Goal: Find specific fact: Find specific fact

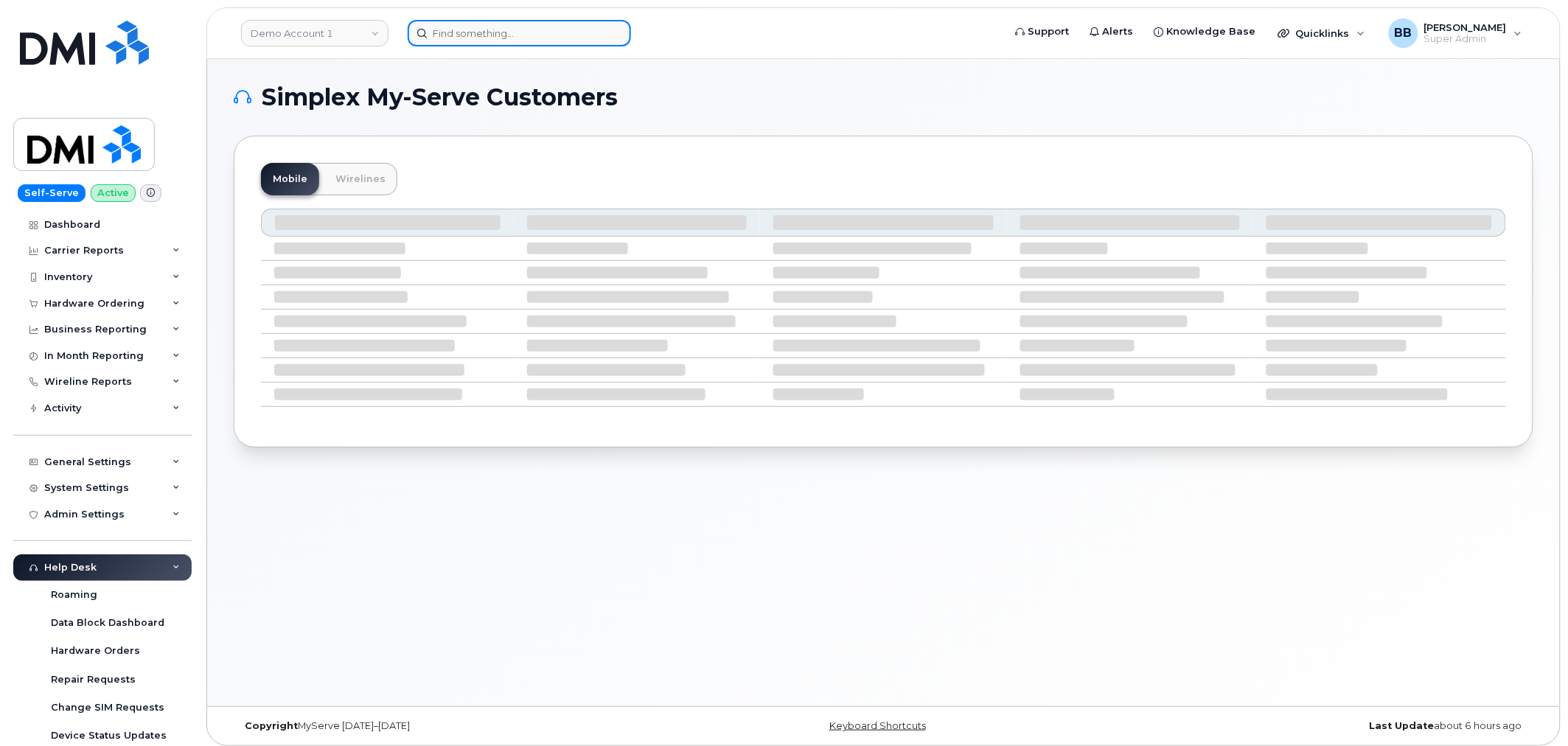
click at [451, 33] on input at bounding box center [519, 33] width 223 height 27
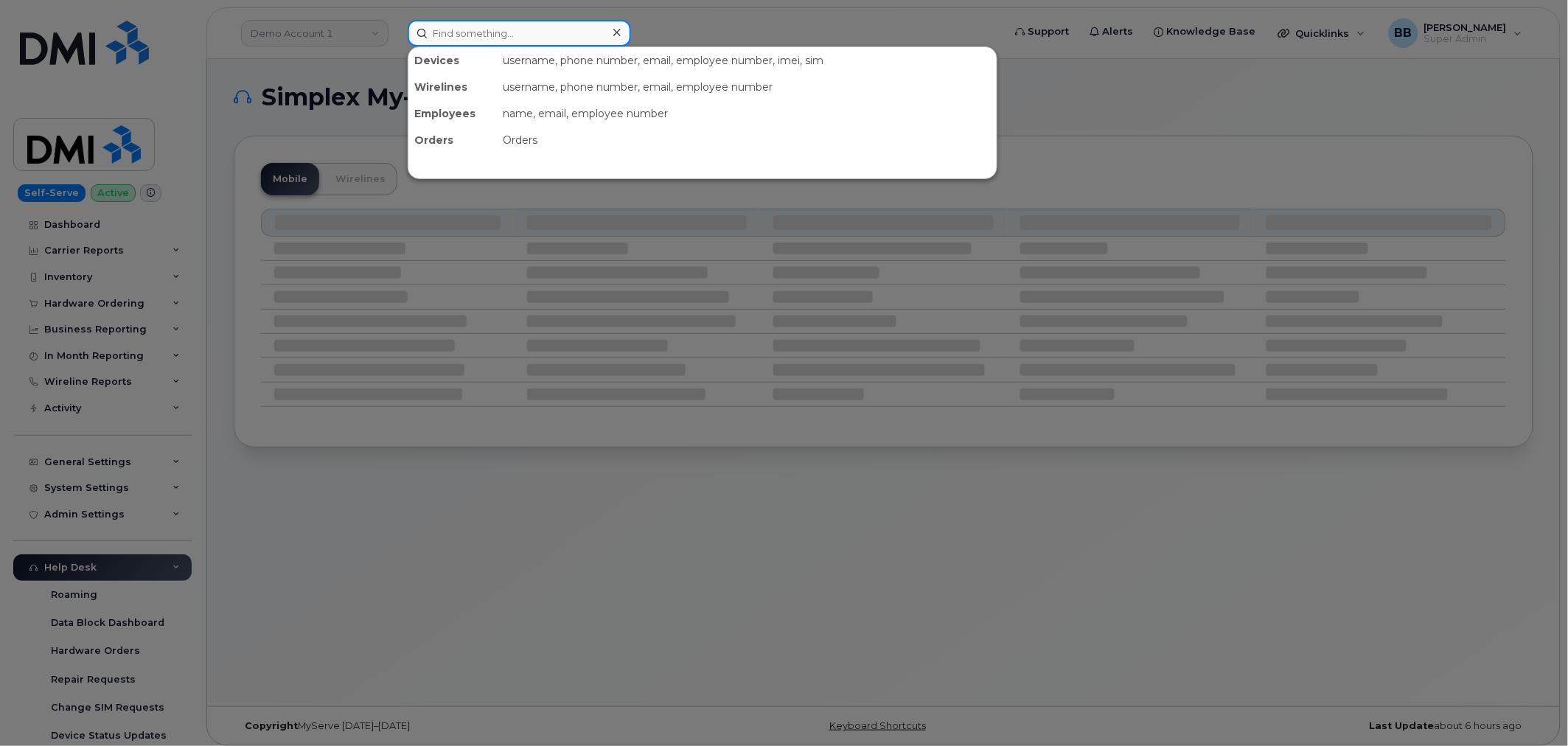
paste input "297317"
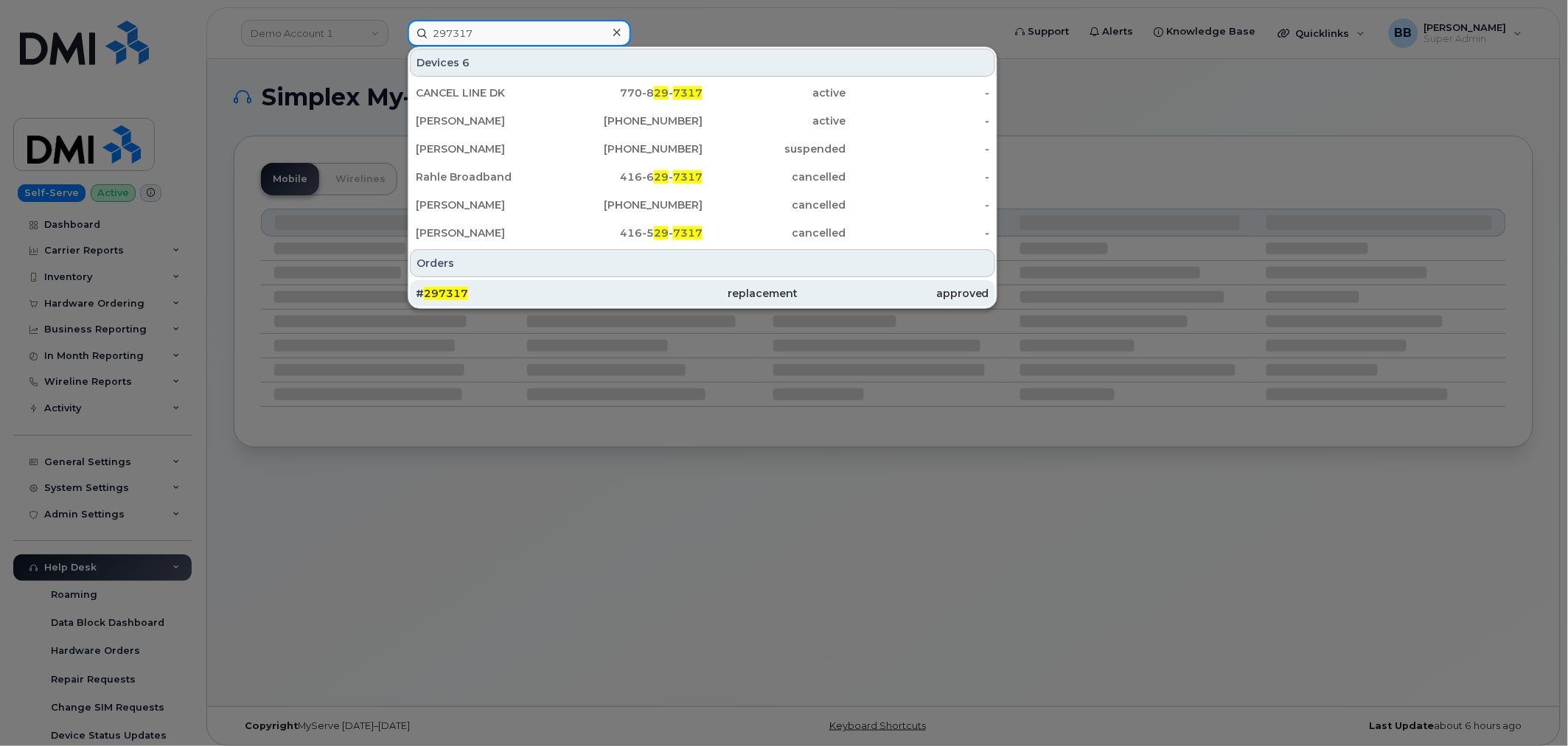
type input "297317"
click at [438, 290] on span "297317" at bounding box center [446, 293] width 44 height 13
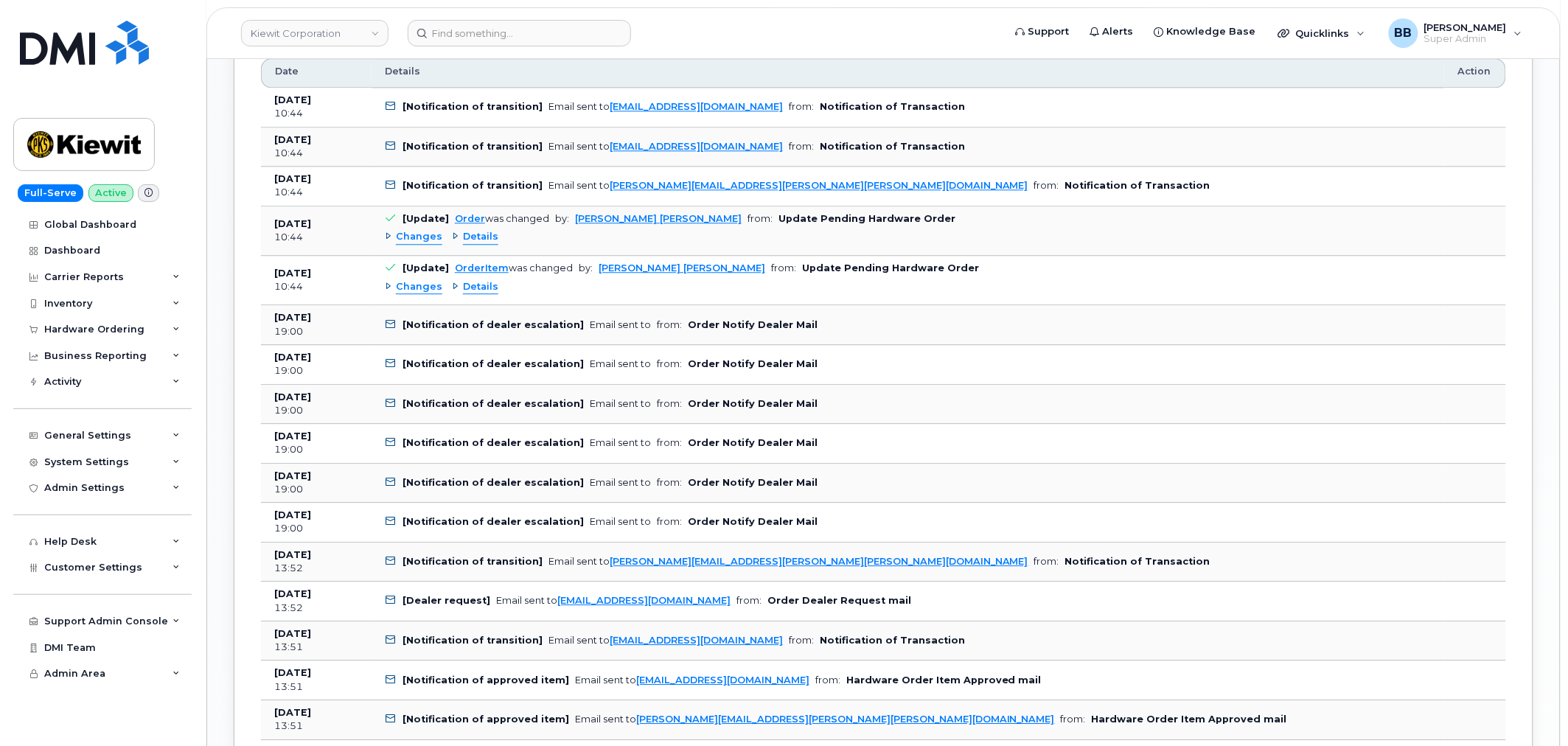
scroll to position [1229, 0]
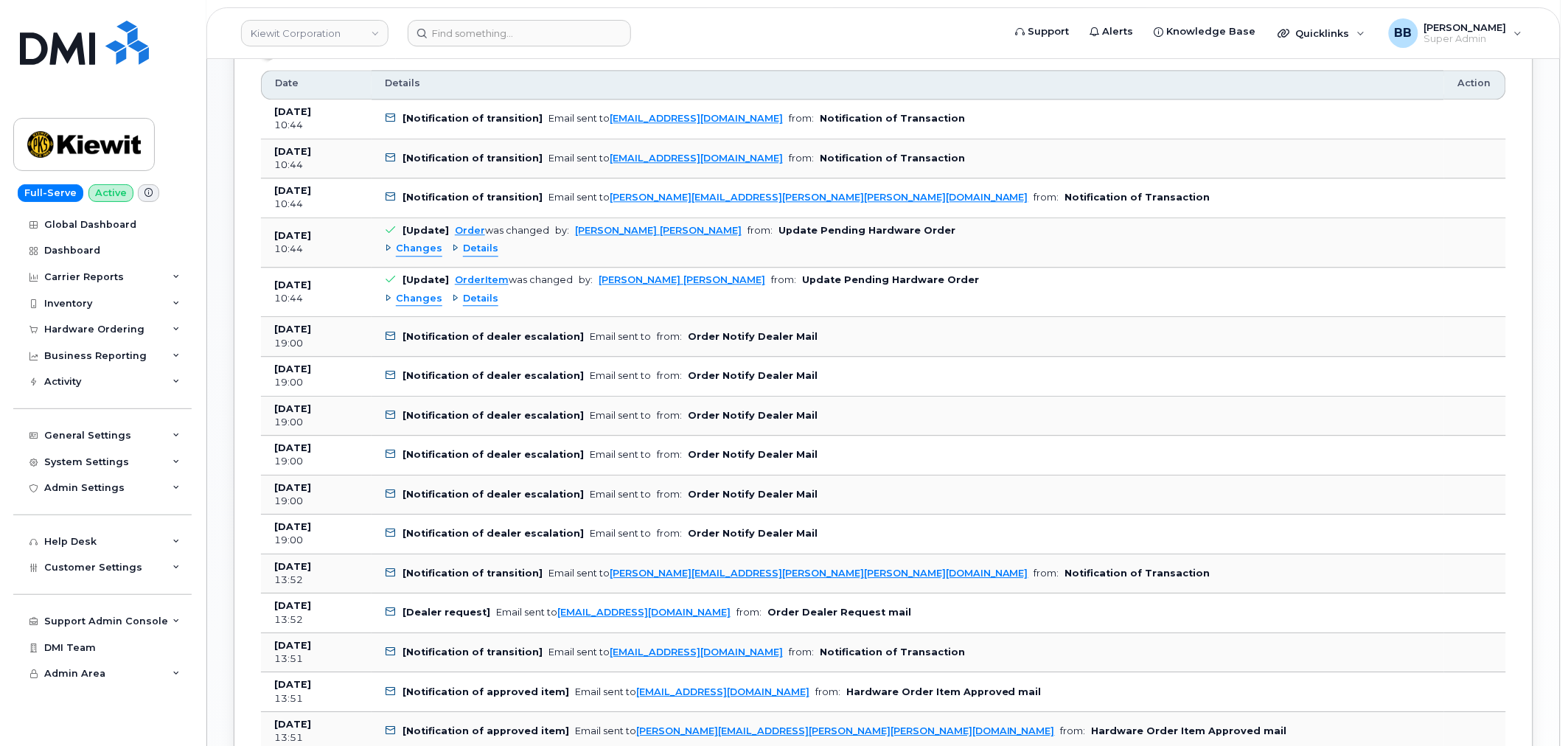
click at [464, 249] on span "Details" at bounding box center [480, 248] width 35 height 14
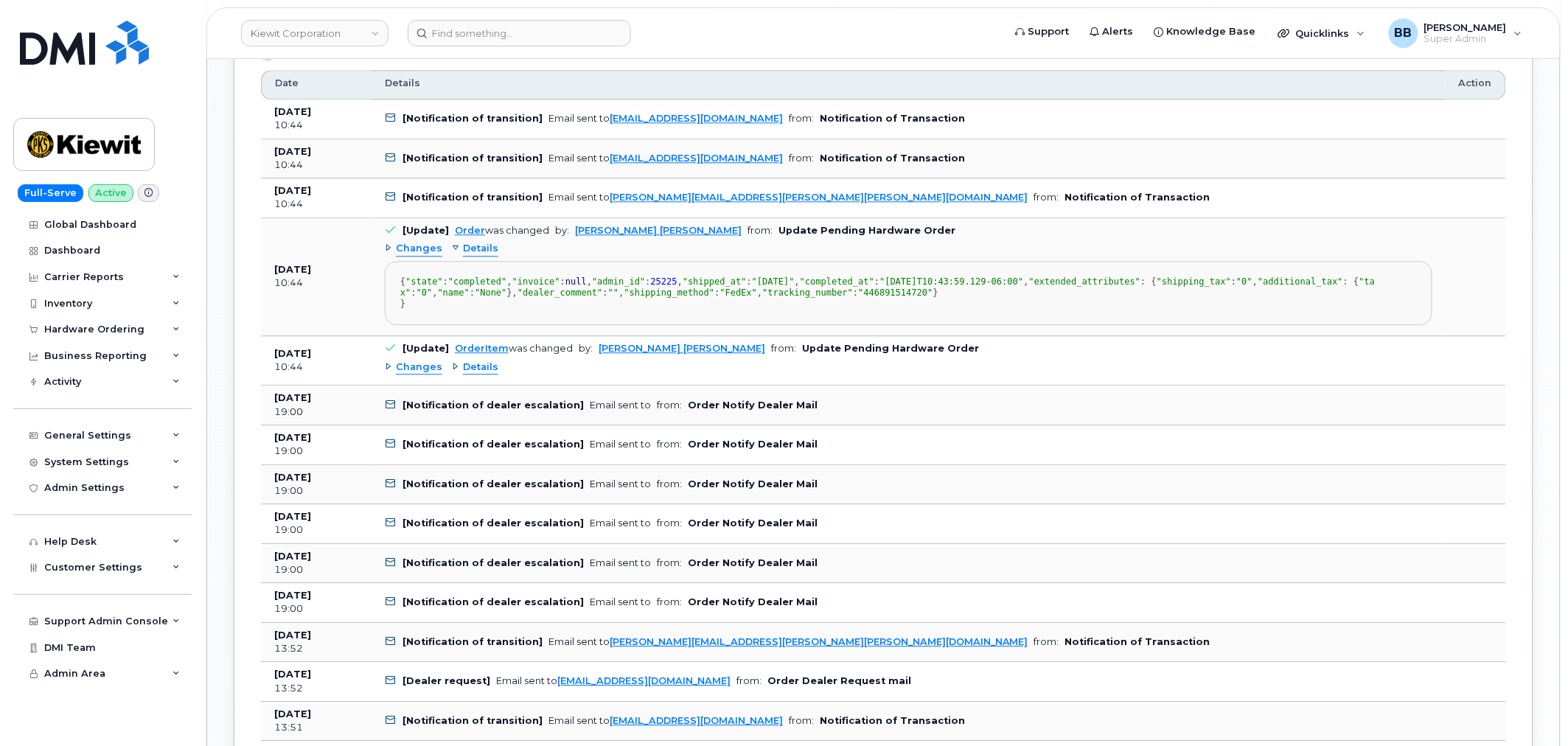
click at [453, 251] on div "Details" at bounding box center [475, 248] width 47 height 14
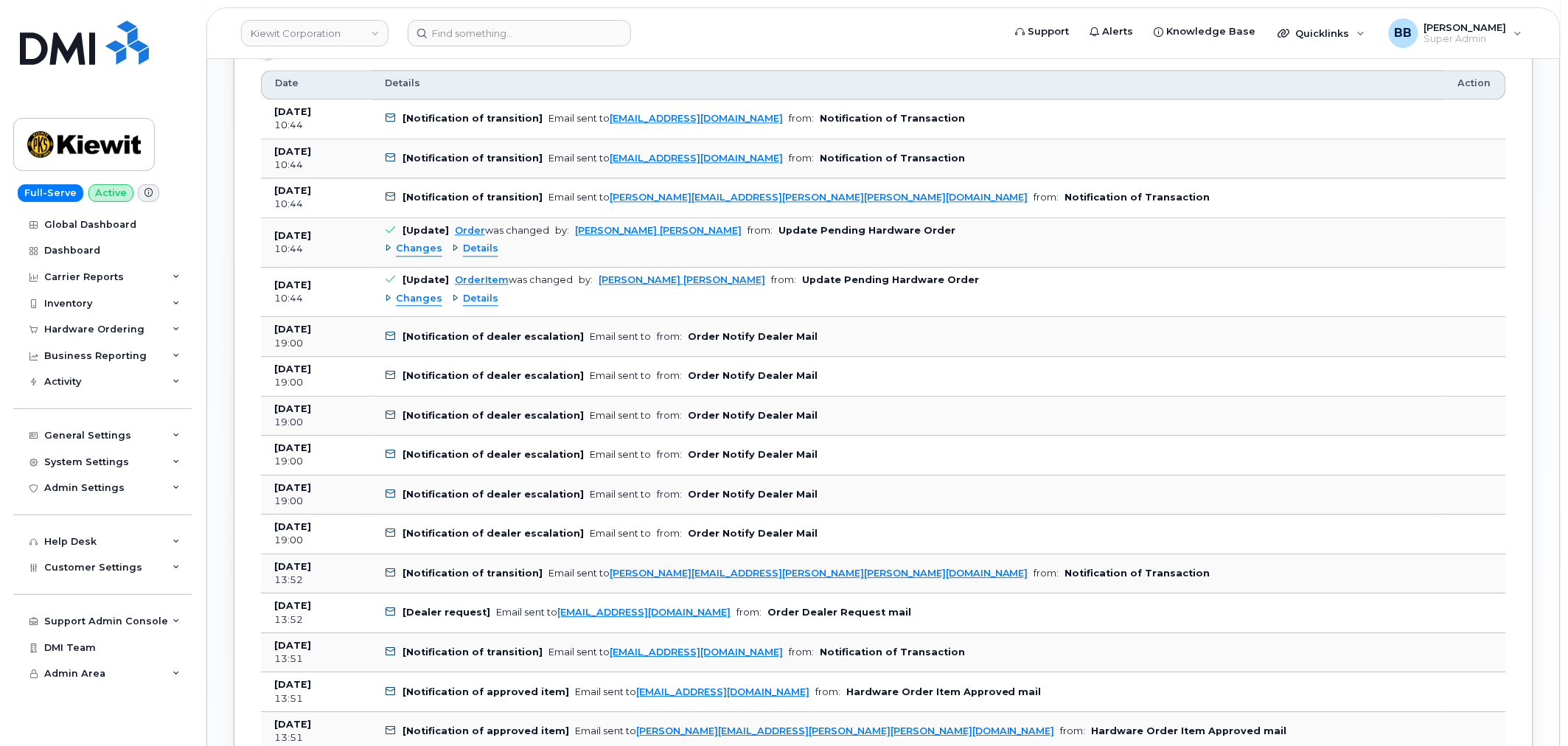
click at [470, 297] on span "Details" at bounding box center [480, 299] width 35 height 14
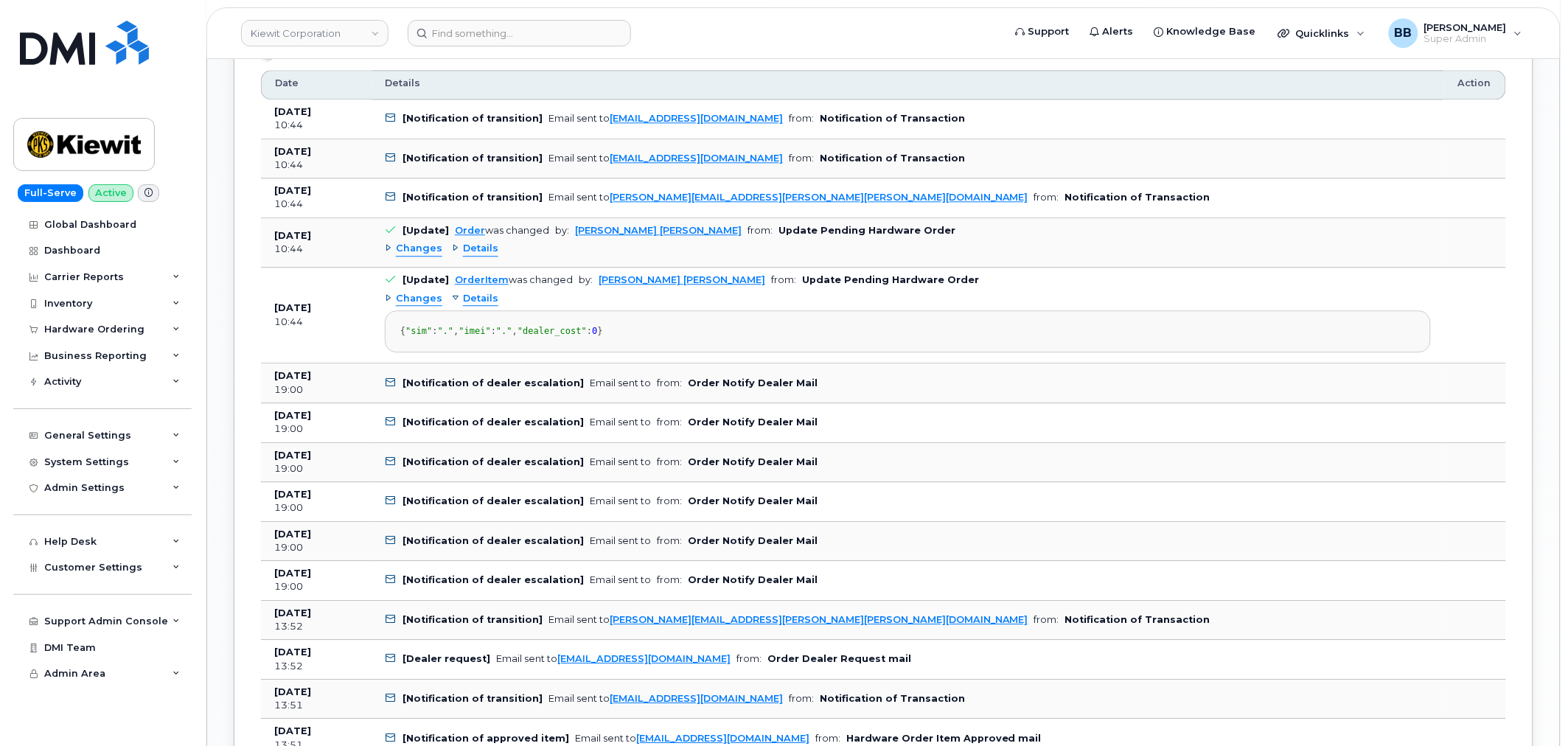
click at [470, 297] on span "Details" at bounding box center [480, 299] width 35 height 14
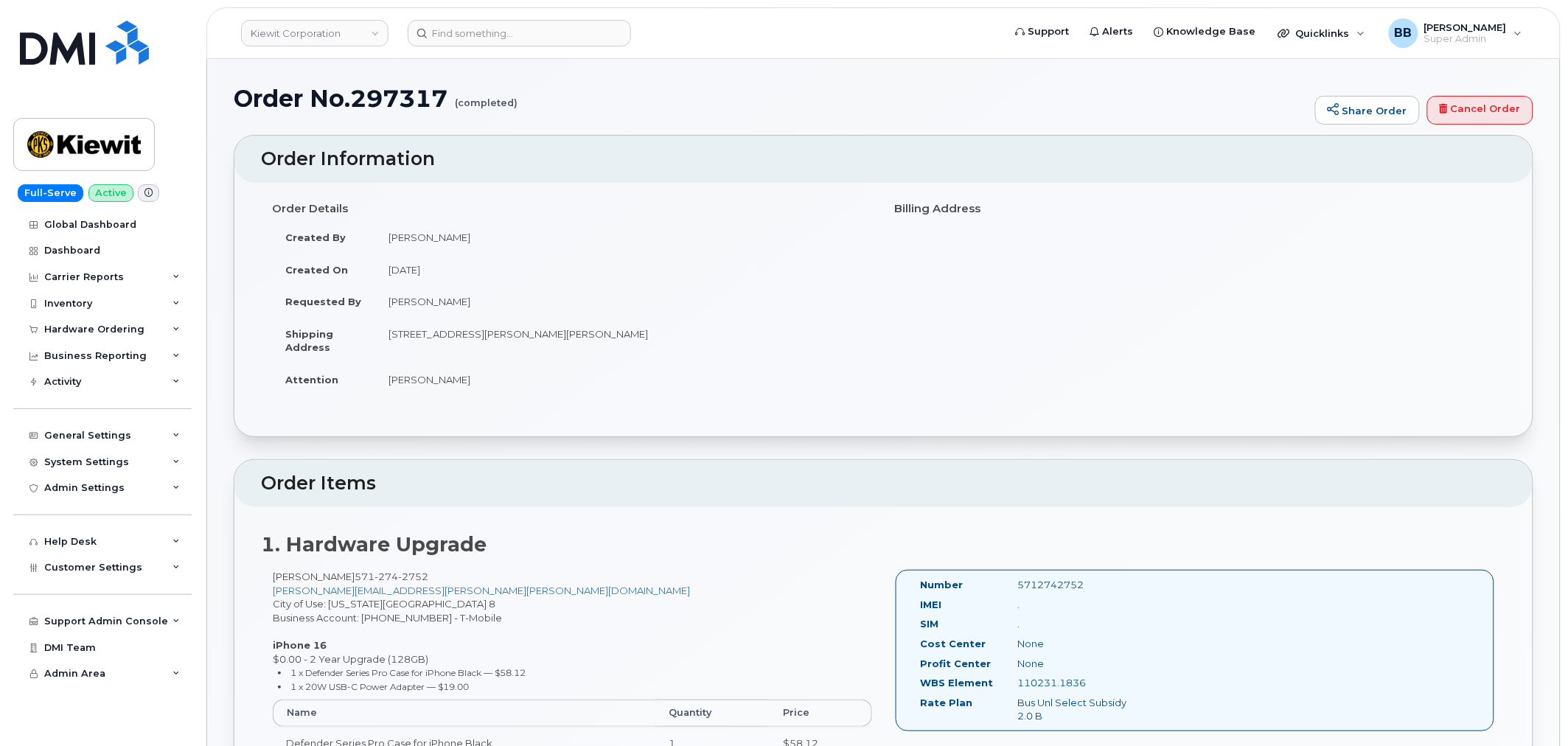
scroll to position [163, 0]
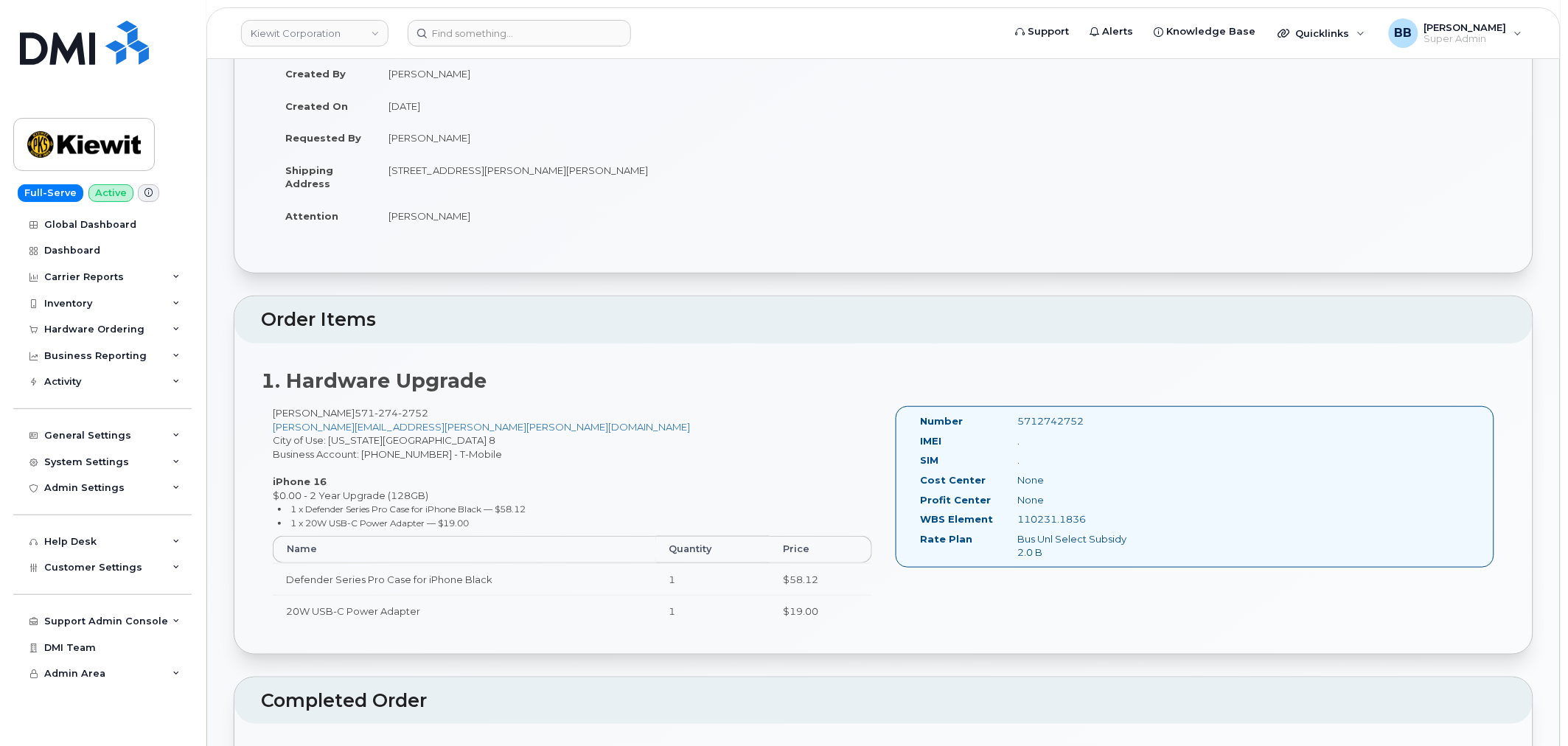
click at [381, 410] on span "274" at bounding box center [386, 413] width 24 height 11
copy span "571 274 2752"
click at [667, 416] on div "Michael Romero 571 274 2752 mike.romero@kiewit.com City of Use: Washington Zone…" at bounding box center [572, 522] width 624 height 234
drag, startPoint x: 431, startPoint y: 410, endPoint x: 354, endPoint y: 410, distance: 77.0
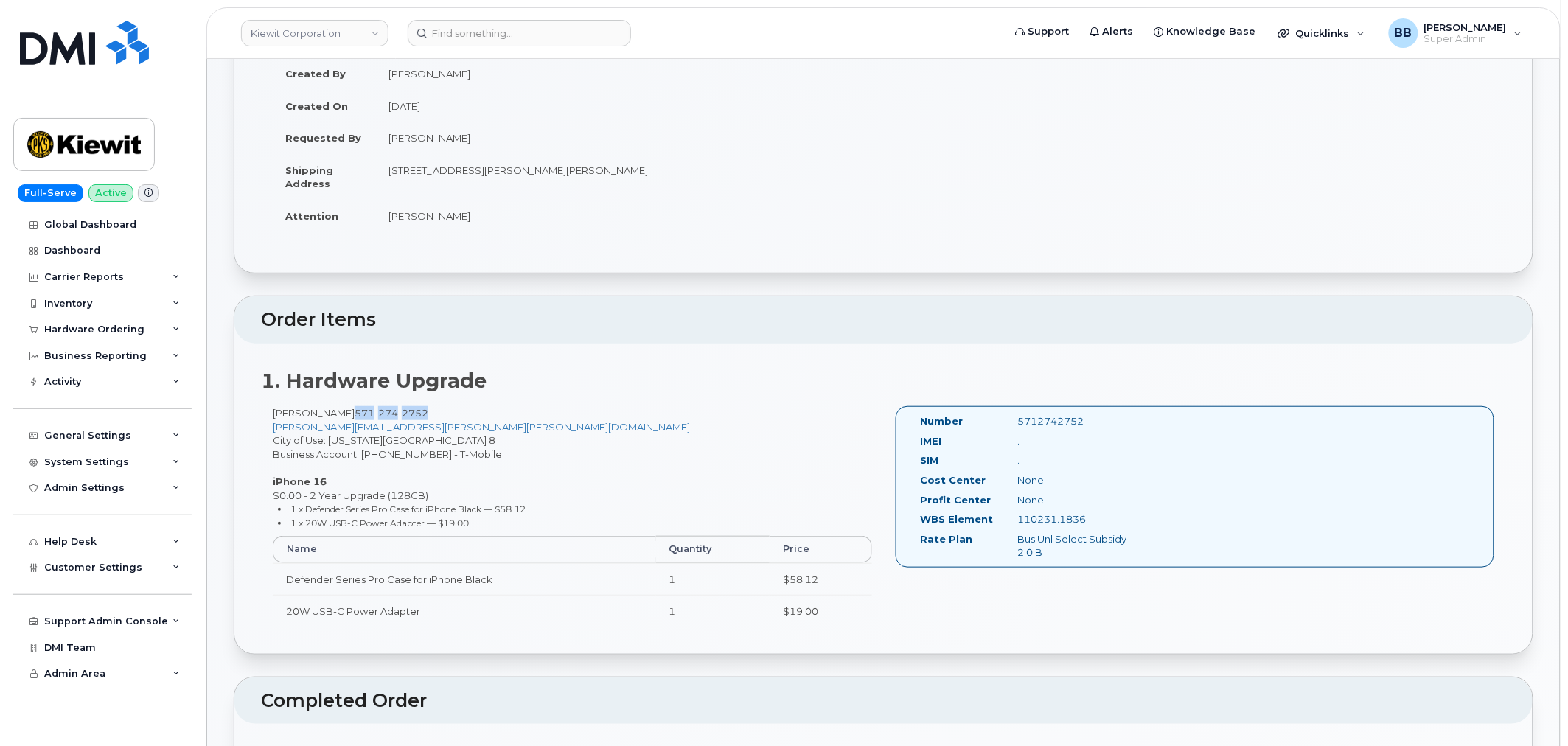
click at [354, 410] on div "Michael Romero 571 274 2752 mike.romero@kiewit.com City of Use: Washington Zone…" at bounding box center [572, 522] width 624 height 234
copy span "571 274 2752"
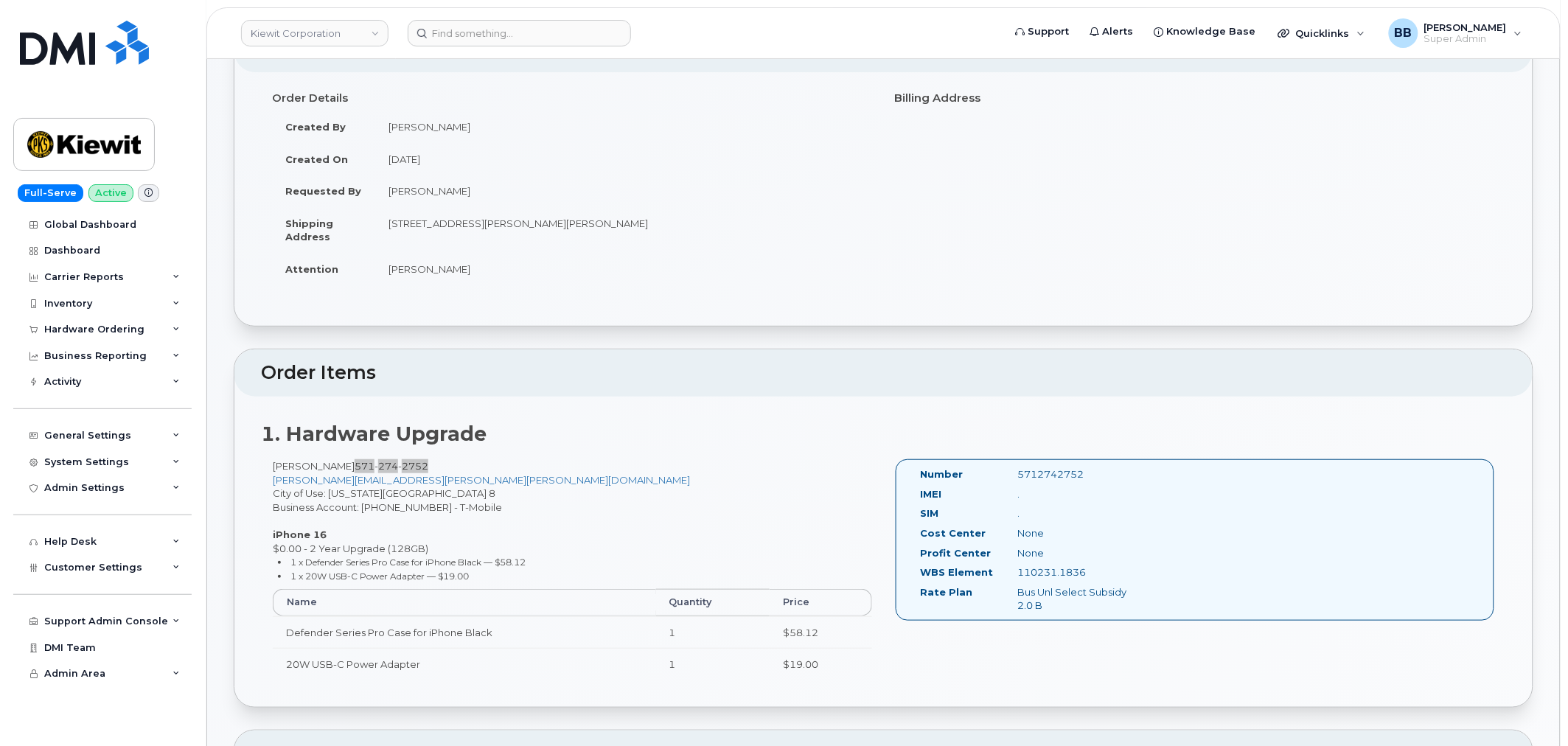
scroll to position [82, 0]
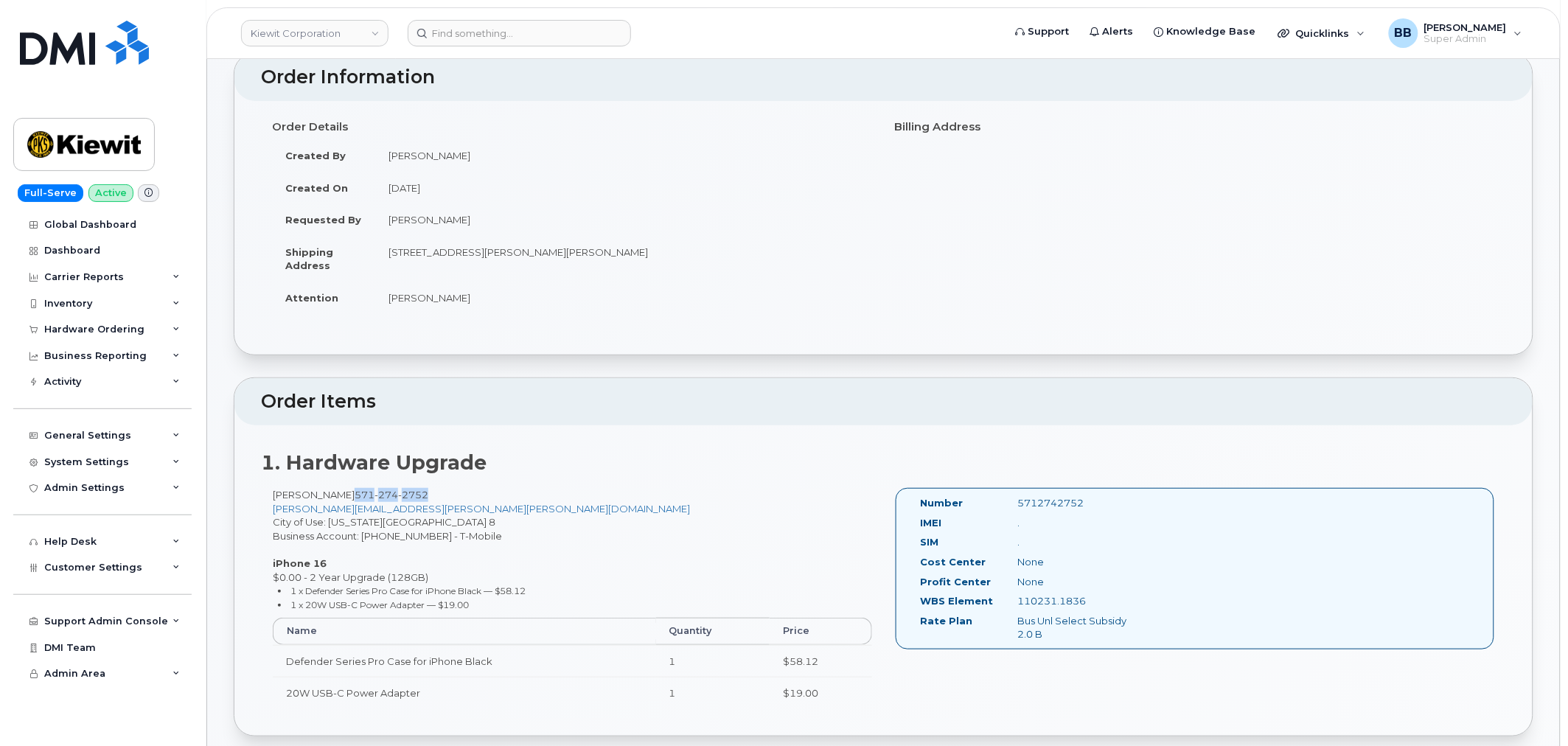
copy span "571 274 2752"
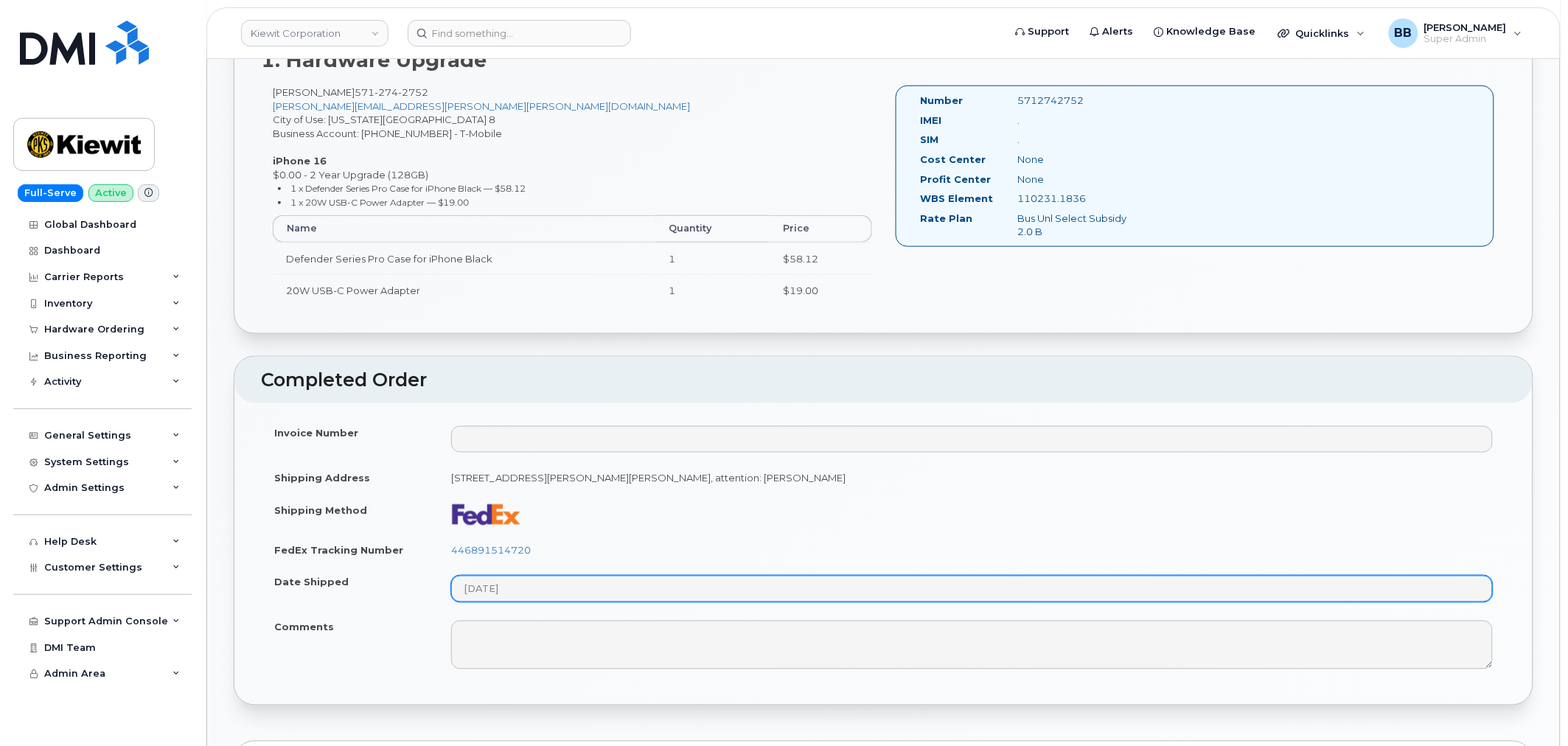
scroll to position [573, 0]
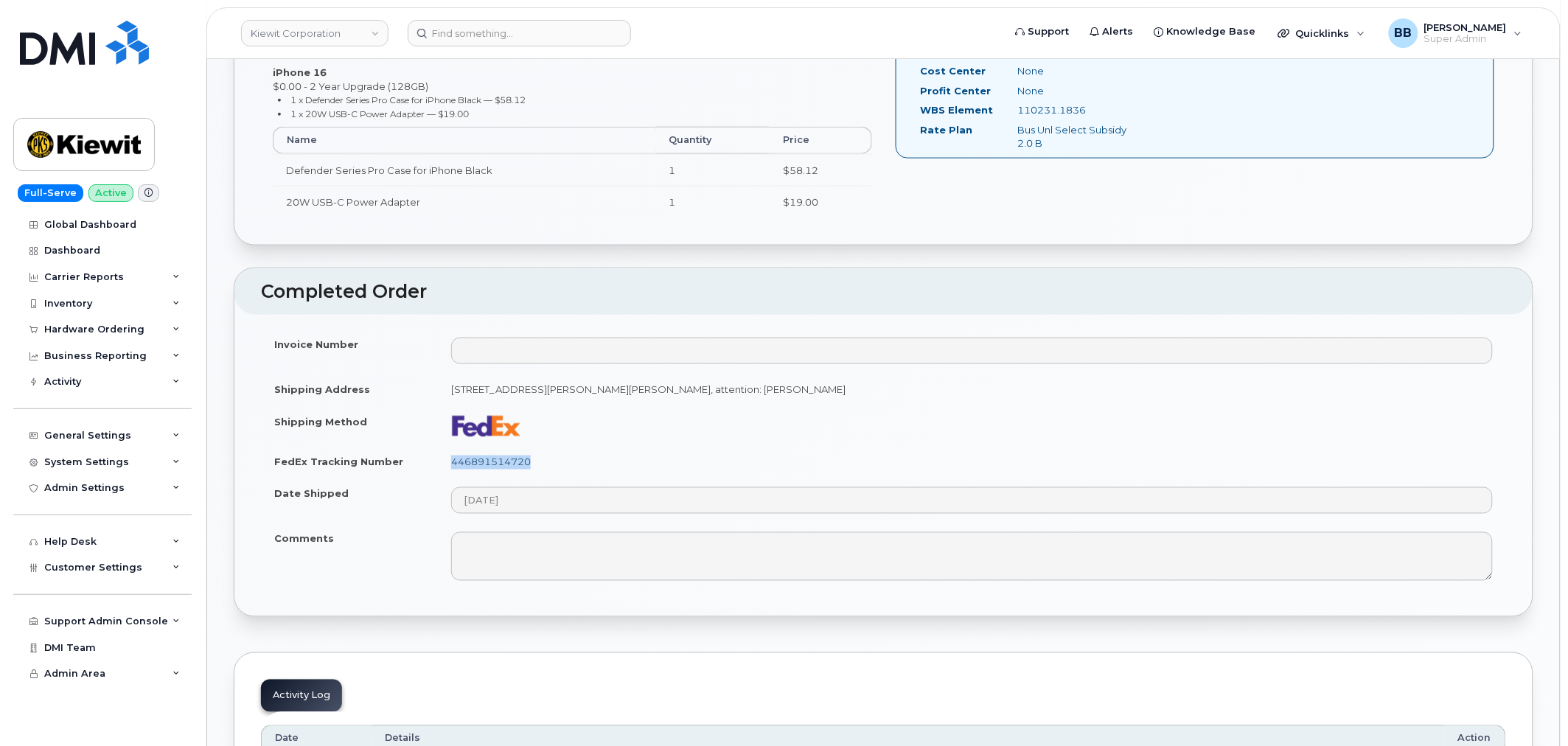
drag, startPoint x: 544, startPoint y: 468, endPoint x: 455, endPoint y: 461, distance: 89.3
click at [455, 461] on td "446891514720" at bounding box center [972, 462] width 1069 height 32
copy link "446891514720"
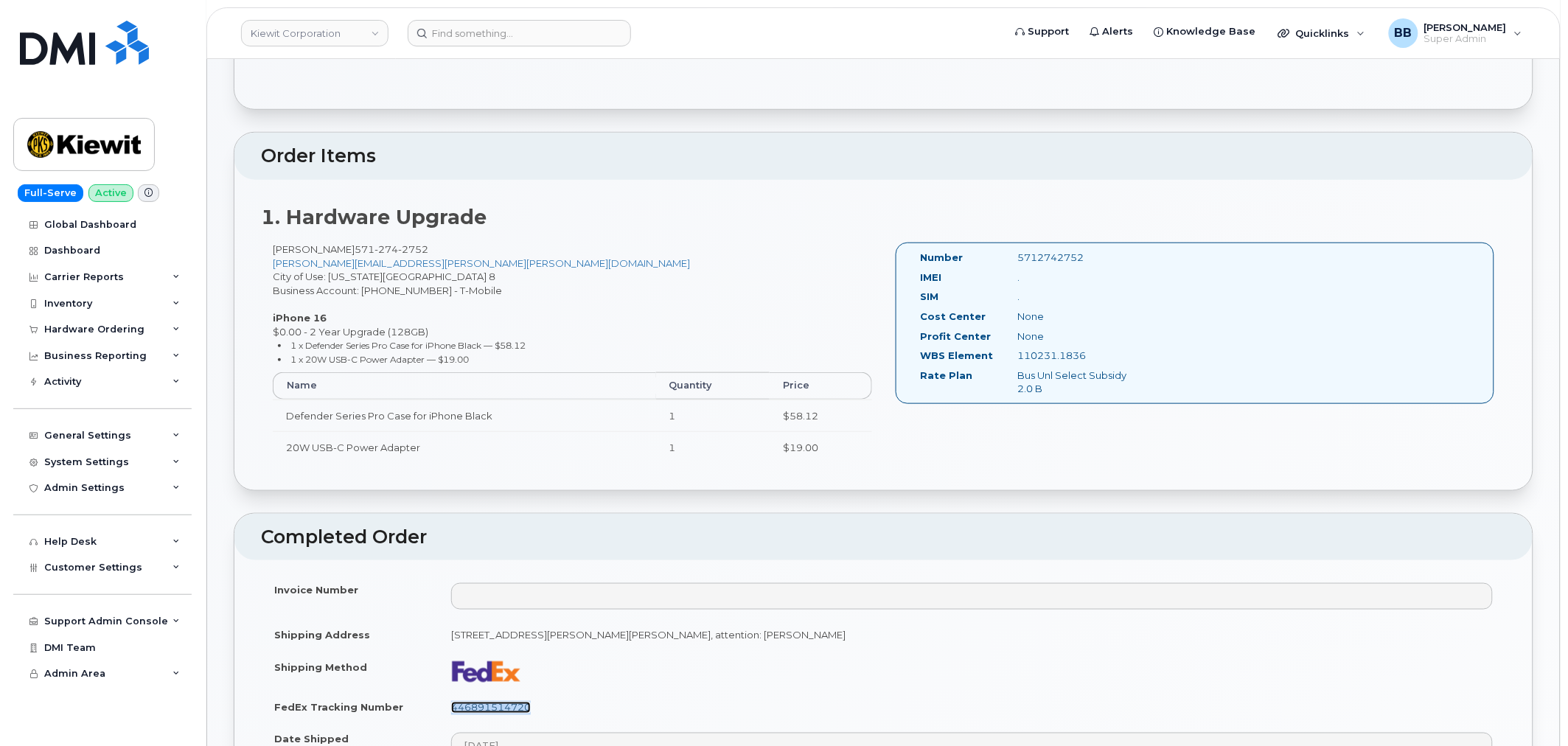
scroll to position [245, 0]
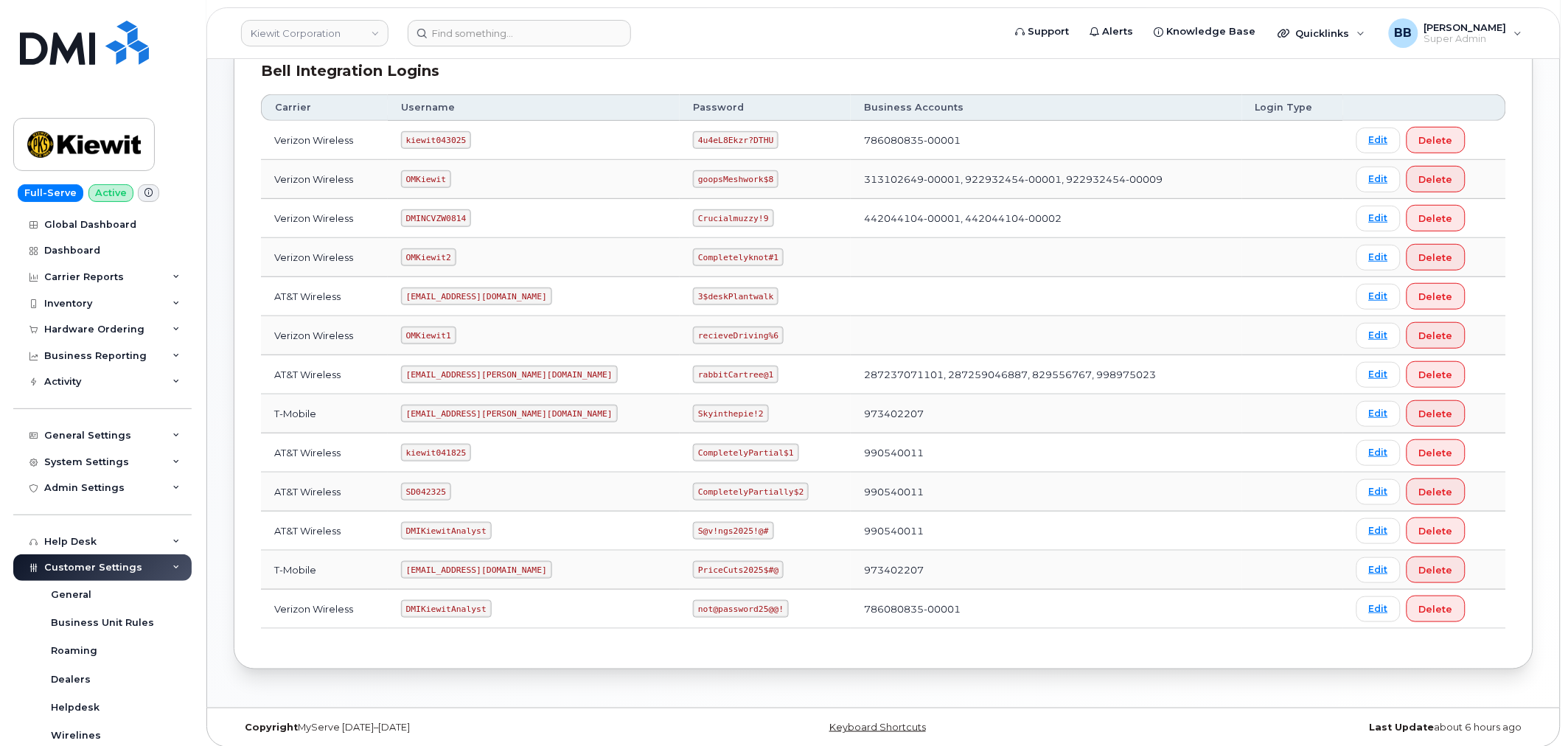
scroll to position [225, 0]
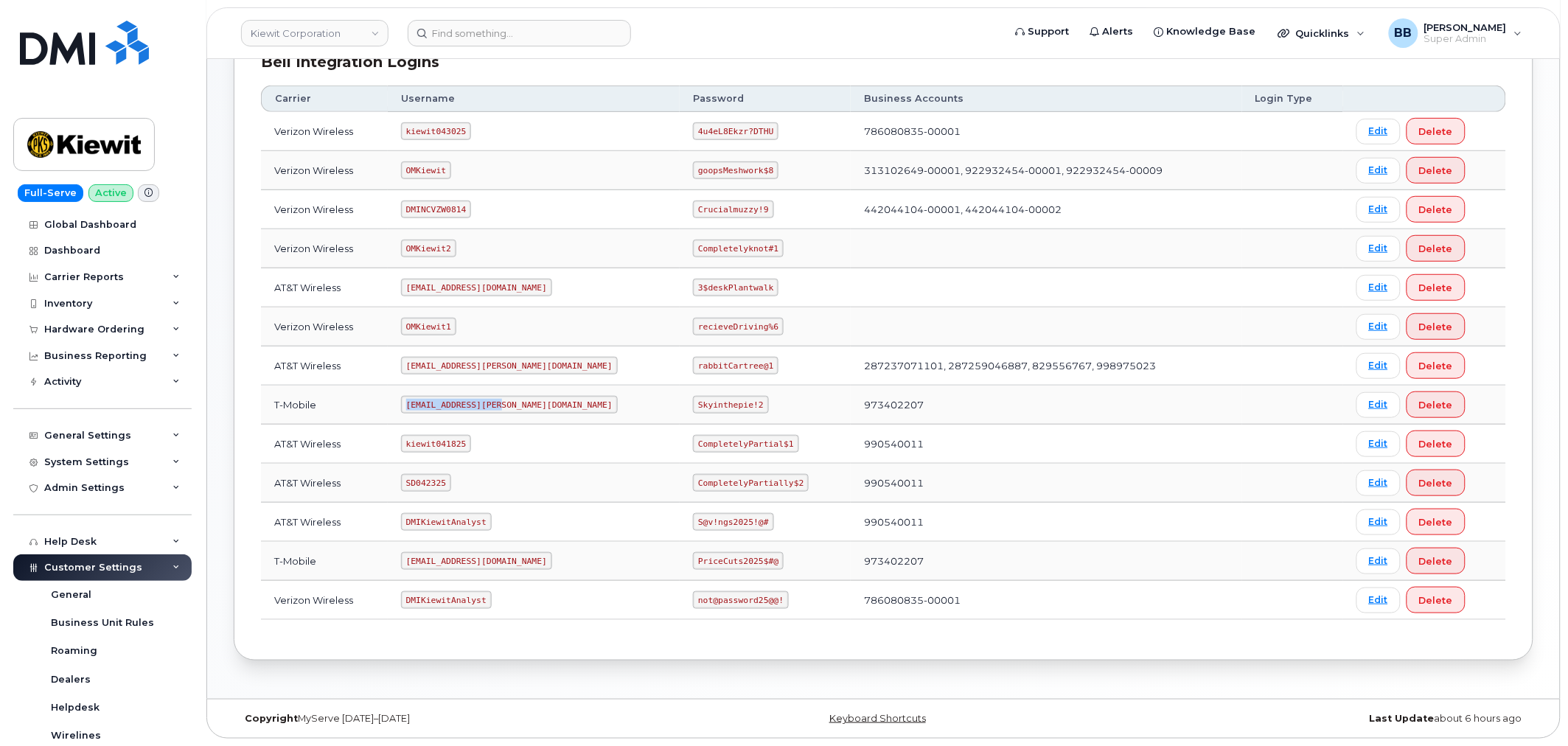
drag, startPoint x: 413, startPoint y: 403, endPoint x: 506, endPoint y: 406, distance: 93.0
click at [506, 406] on code "[EMAIL_ADDRESS][PERSON_NAME][DOMAIN_NAME]" at bounding box center [509, 405] width 217 height 18
copy code "[EMAIL_ADDRESS][PERSON_NAME][DOMAIN_NAME]"
drag, startPoint x: 643, startPoint y: 403, endPoint x: 703, endPoint y: 406, distance: 60.1
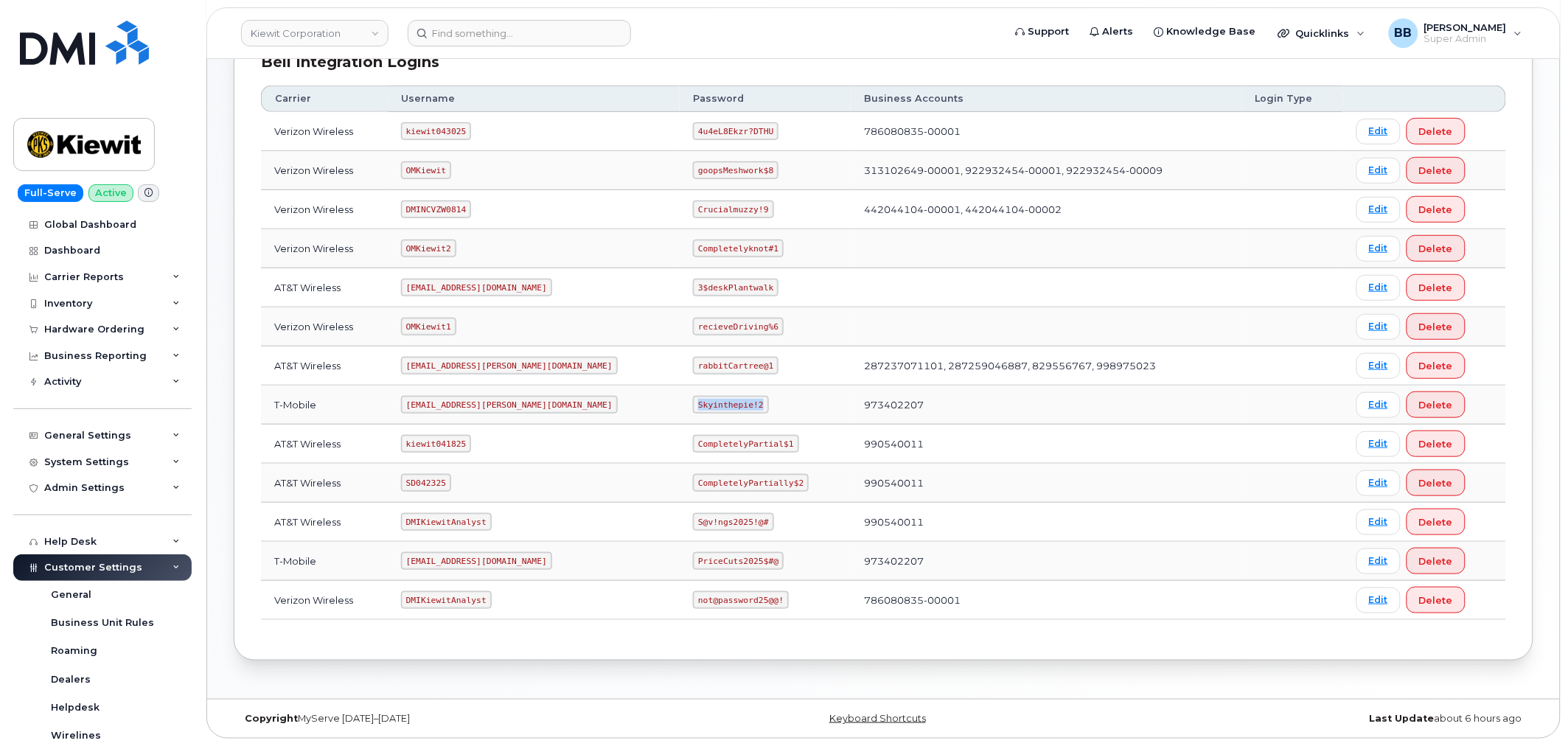
click at [703, 406] on code "Skyinthepie!2" at bounding box center [731, 405] width 75 height 18
copy code "Skyinthepie!2"
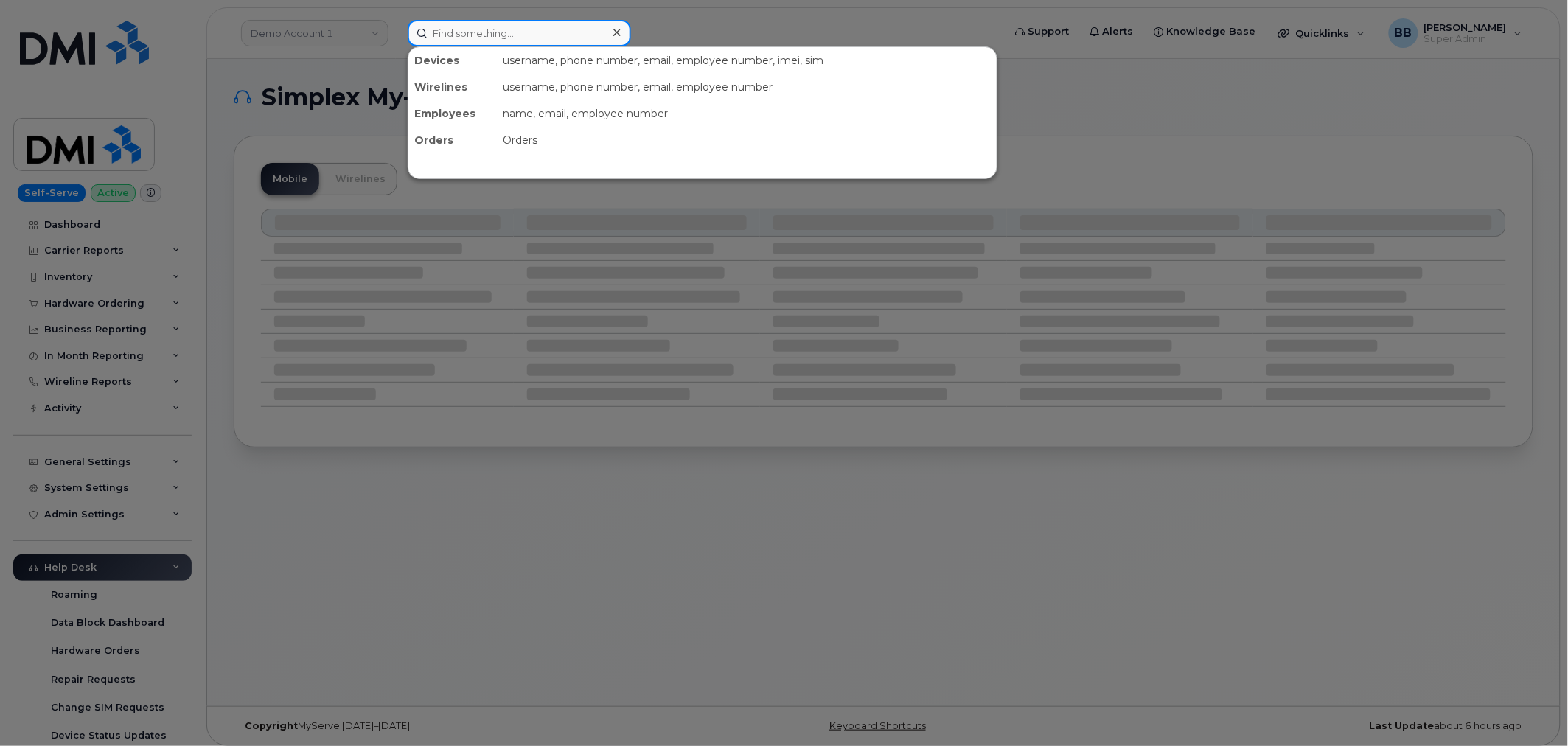
click at [471, 25] on input at bounding box center [519, 33] width 223 height 27
